Goal: Task Accomplishment & Management: Use online tool/utility

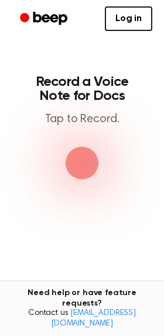
click at [82, 164] on span "button" at bounding box center [82, 163] width 50 height 50
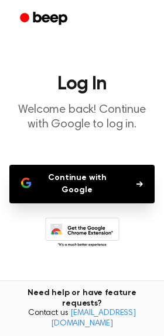
click at [122, 200] on button "Continue with Google" at bounding box center [81, 184] width 145 height 39
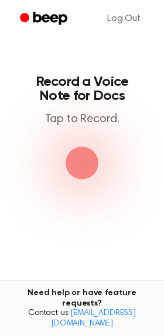
click at [90, 161] on span "button" at bounding box center [82, 163] width 36 height 36
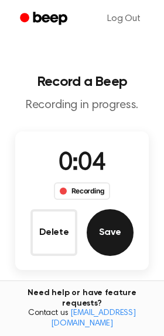
click at [117, 241] on button "Save" at bounding box center [109, 232] width 47 height 47
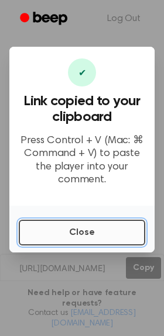
click at [97, 237] on button "Close" at bounding box center [82, 233] width 126 height 26
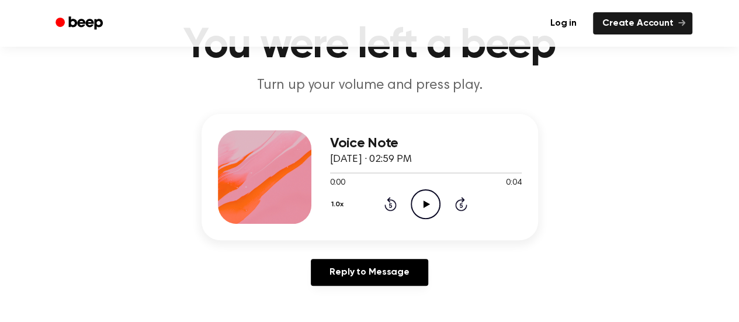
scroll to position [70, 0]
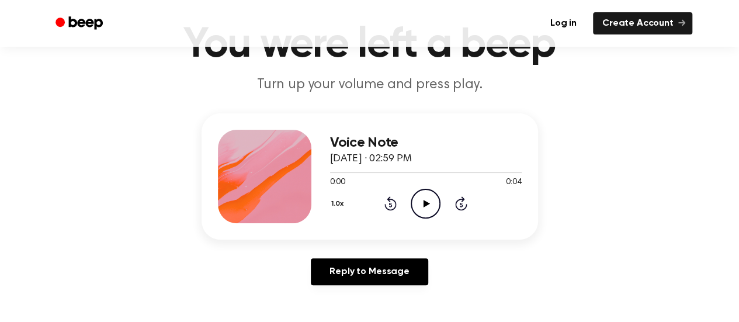
click at [432, 207] on icon "Play Audio" at bounding box center [426, 204] width 30 height 30
